Goal: Information Seeking & Learning: Find specific fact

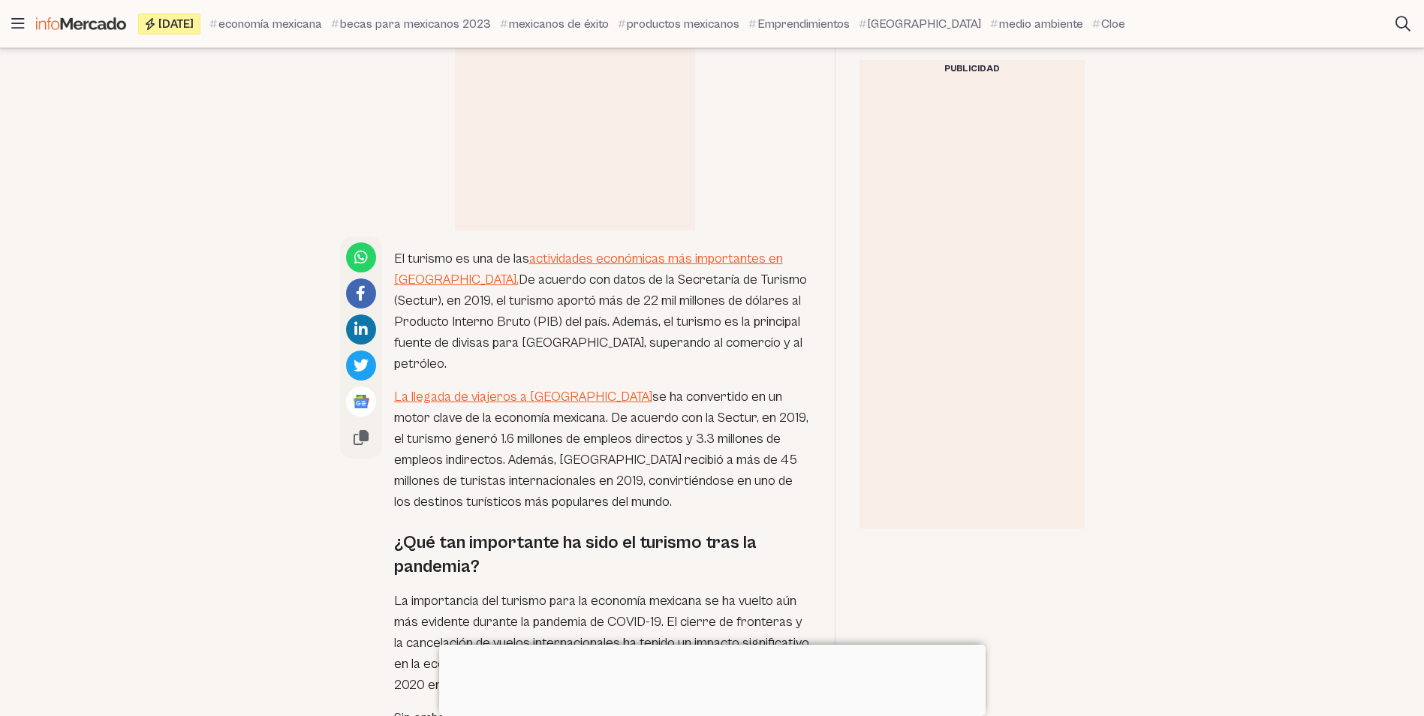
scroll to position [750, 0]
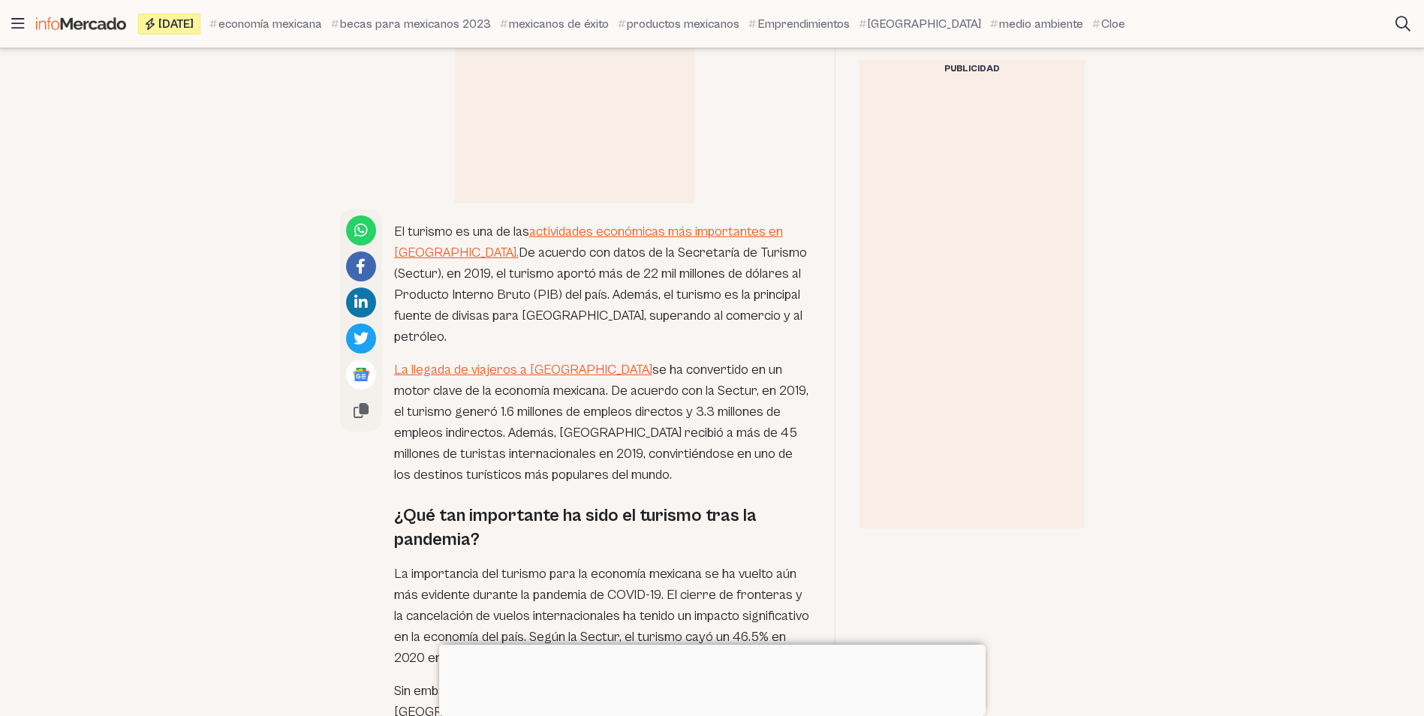
drag, startPoint x: 559, startPoint y: 395, endPoint x: 556, endPoint y: 378, distance: 17.5
click at [561, 393] on p "La llegada de viajeros a [GEOGRAPHIC_DATA] se ha convertido en un motor clave d…" at bounding box center [602, 422] width 416 height 126
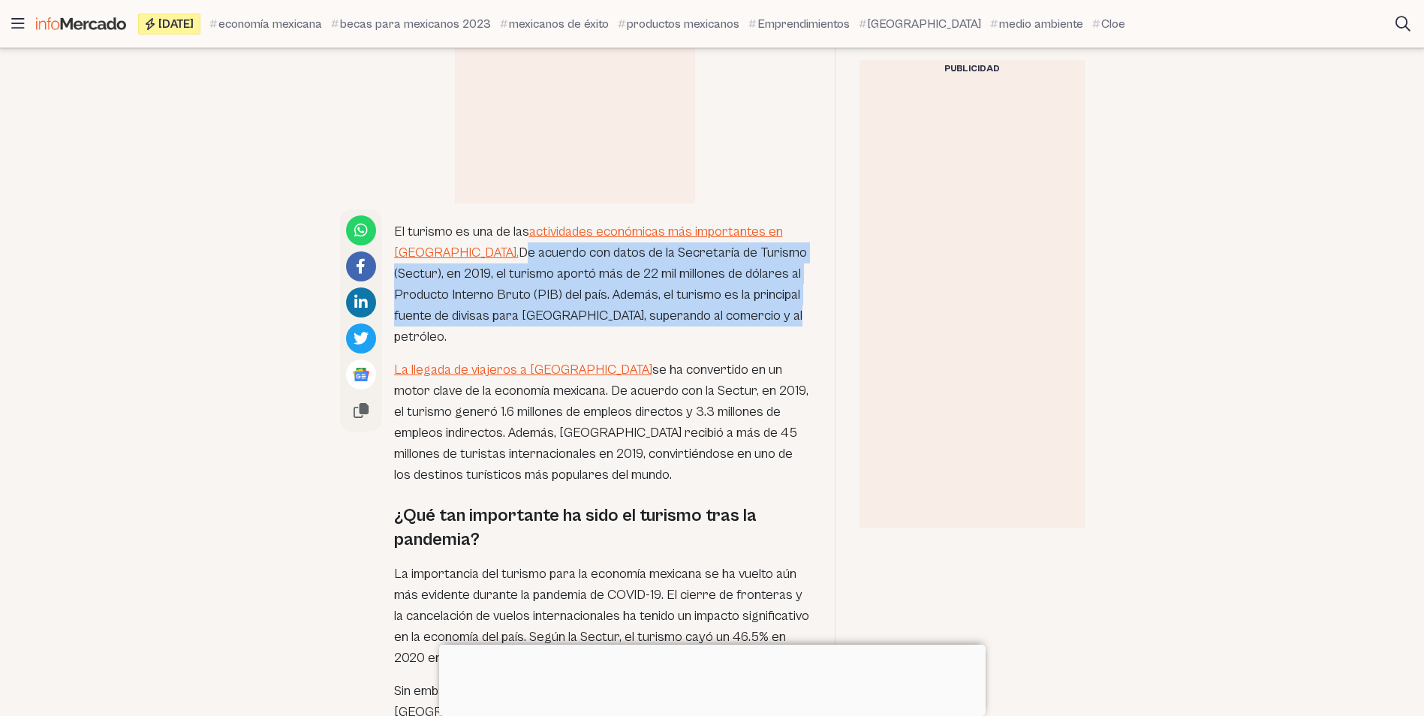
drag, startPoint x: 439, startPoint y: 228, endPoint x: 748, endPoint y: 290, distance: 315.2
click at [748, 290] on p "El turismo es una de las actividades económicas más importantes en [GEOGRAPHIC_…" at bounding box center [602, 284] width 416 height 126
copy p "De acuerdo con datos de la Secretaría de Turismo (Sectur), en 2019, el turismo …"
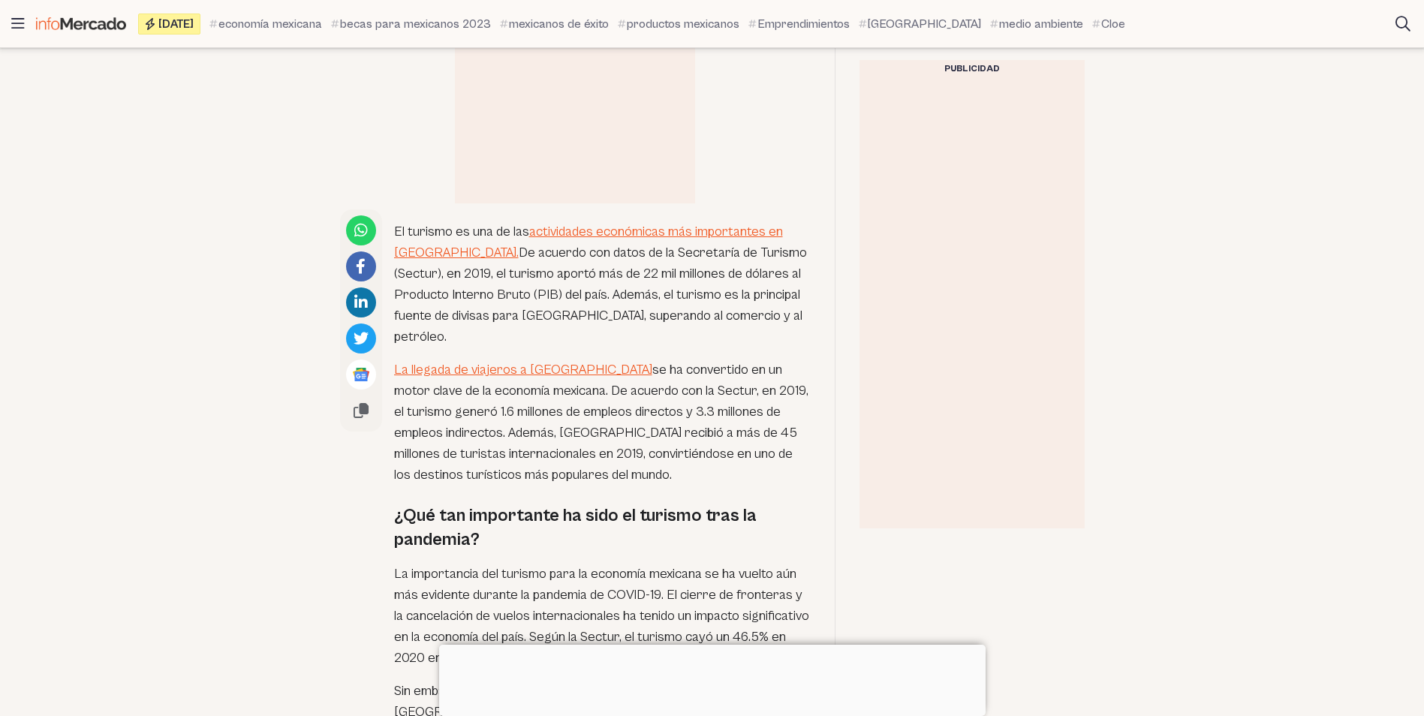
click at [568, 378] on p "La llegada de viajeros a [GEOGRAPHIC_DATA] se ha convertido en un motor clave d…" at bounding box center [602, 422] width 416 height 126
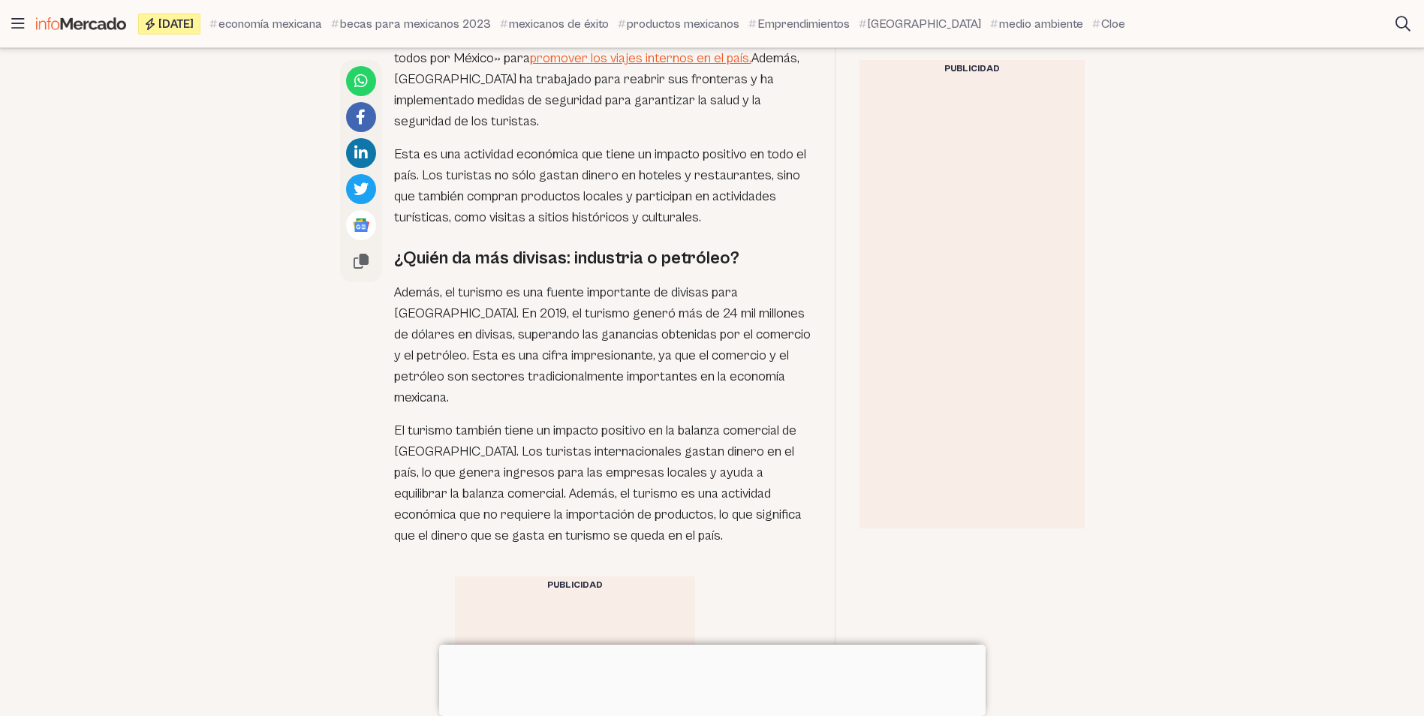
scroll to position [1426, 0]
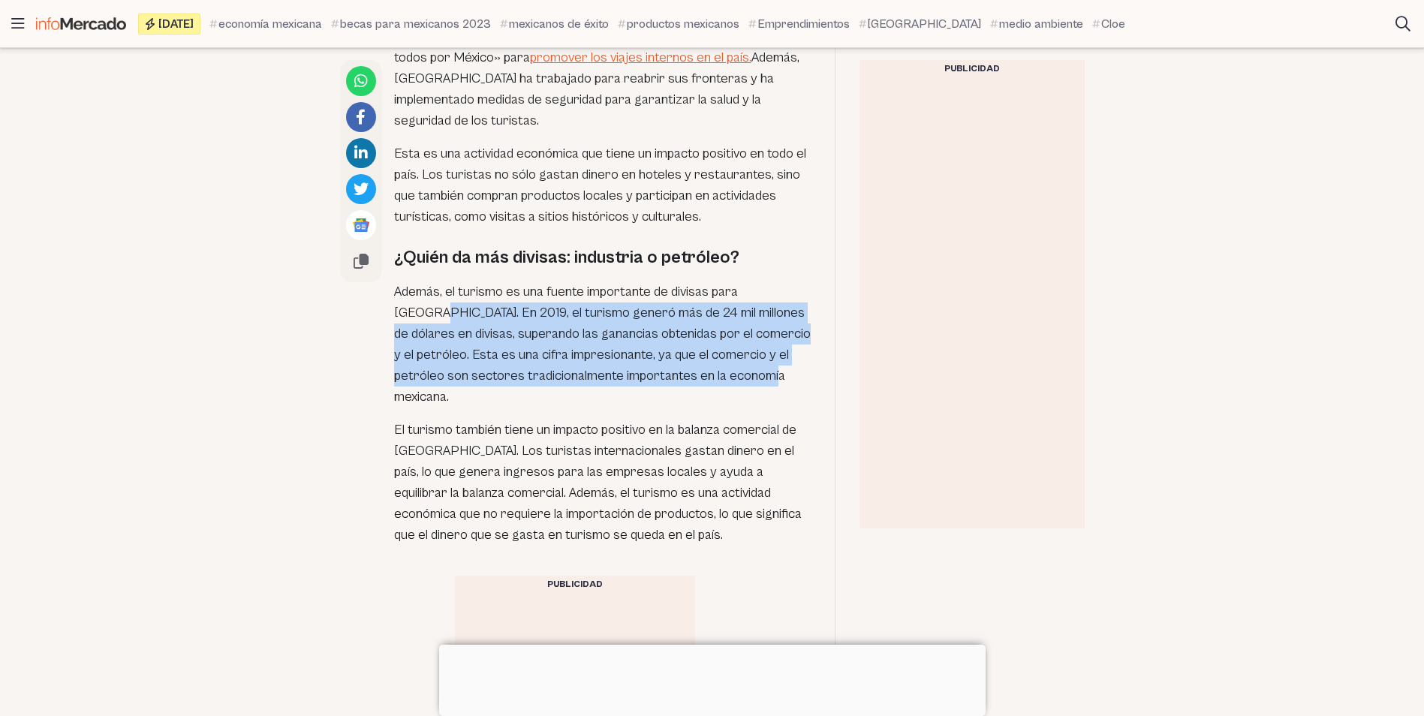
drag, startPoint x: 783, startPoint y: 248, endPoint x: 765, endPoint y: 335, distance: 88.2
click at [765, 335] on p "Además, el turismo es una fuente importante de divisas para [GEOGRAPHIC_DATA]. …" at bounding box center [602, 344] width 416 height 126
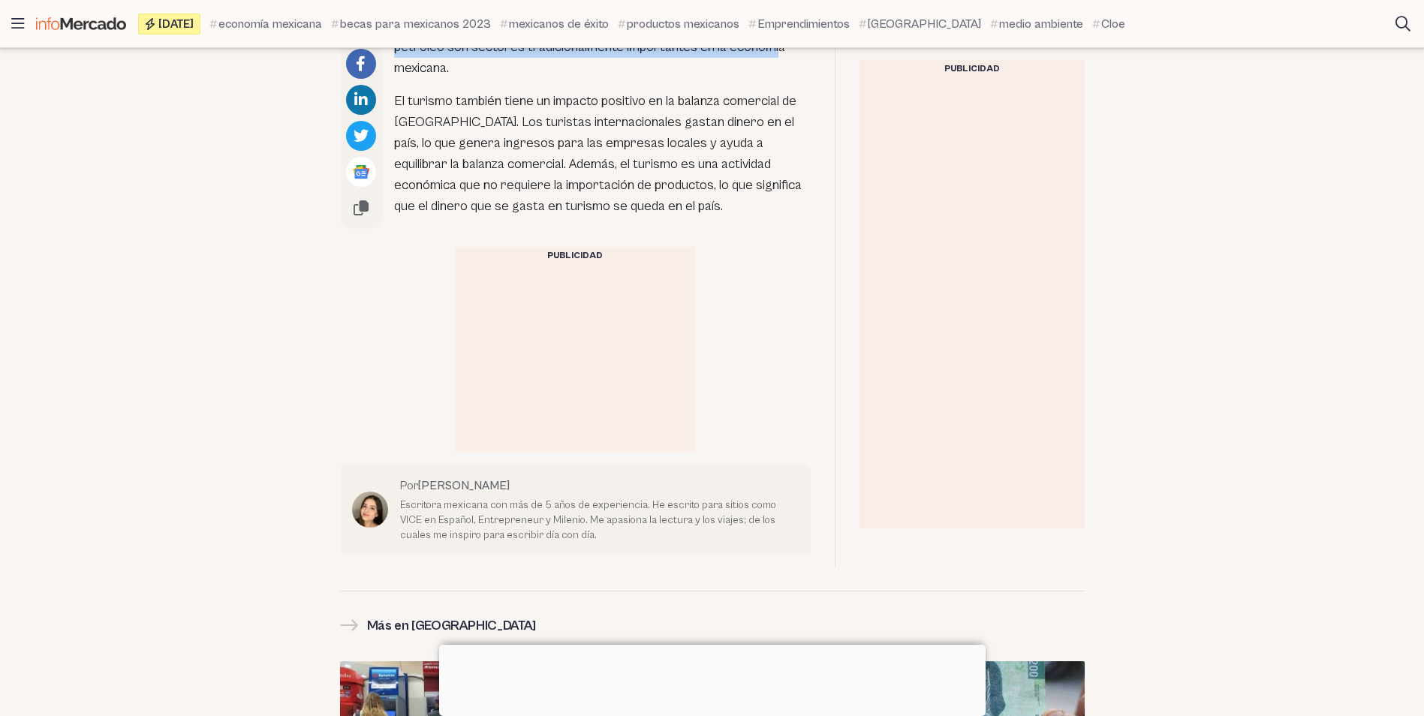
scroll to position [1726, 0]
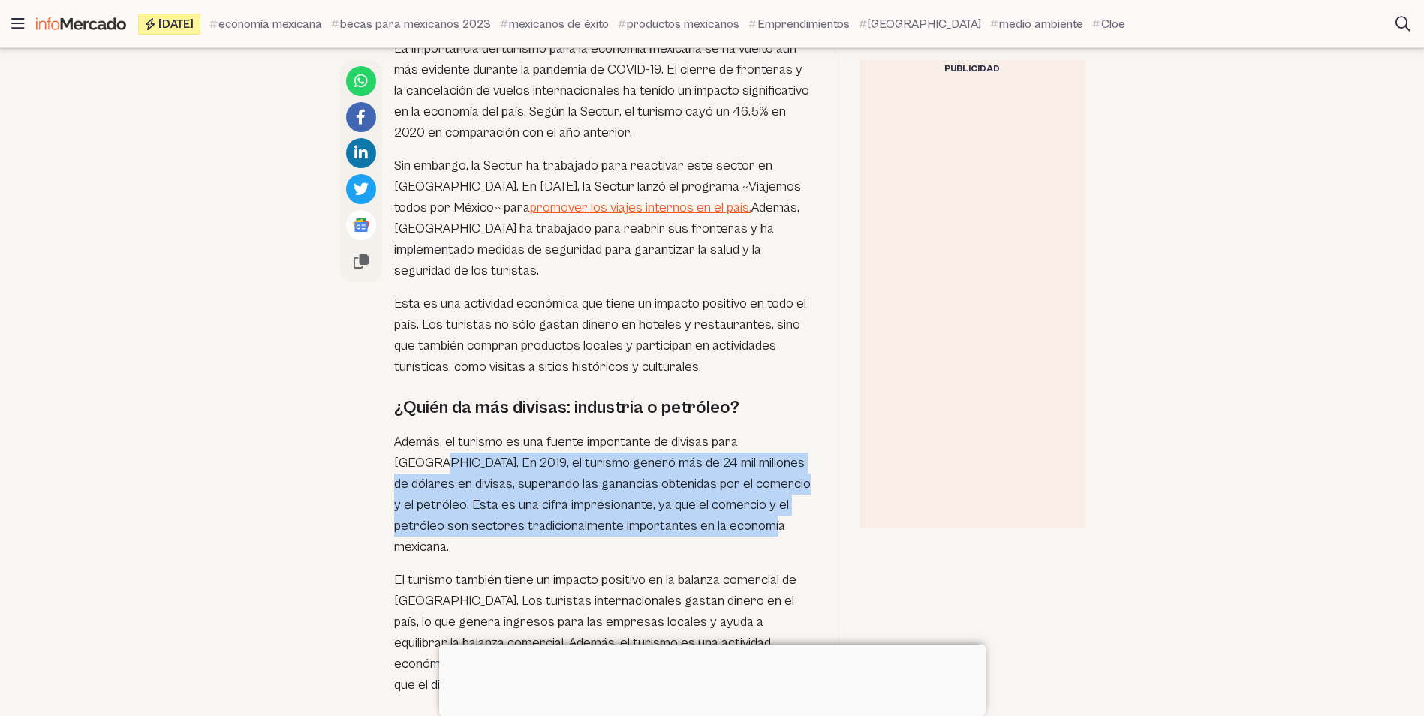
click at [209, 473] on article "México El turismo, la principal fuente de divisas para la economía mexicana En …" at bounding box center [712, 18] width 1424 height 2054
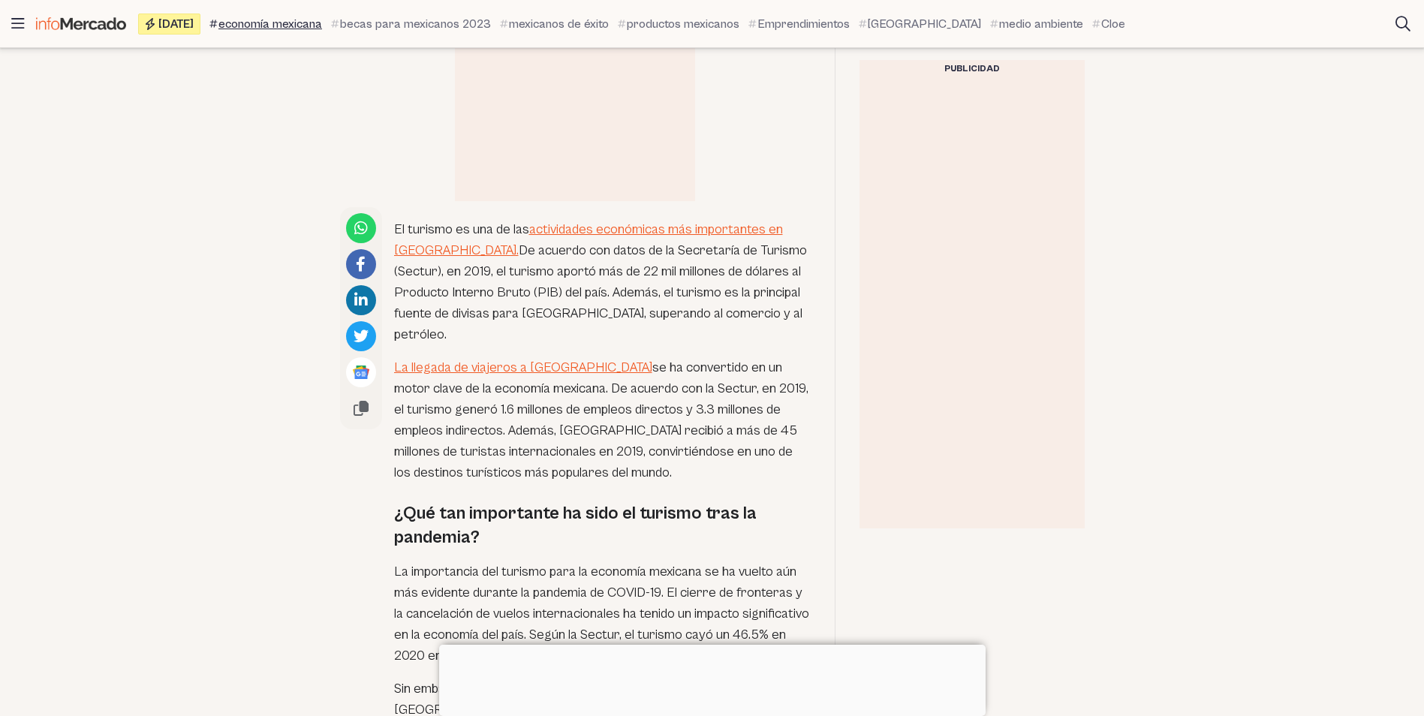
scroll to position [750, 0]
